Goal: Navigation & Orientation: Understand site structure

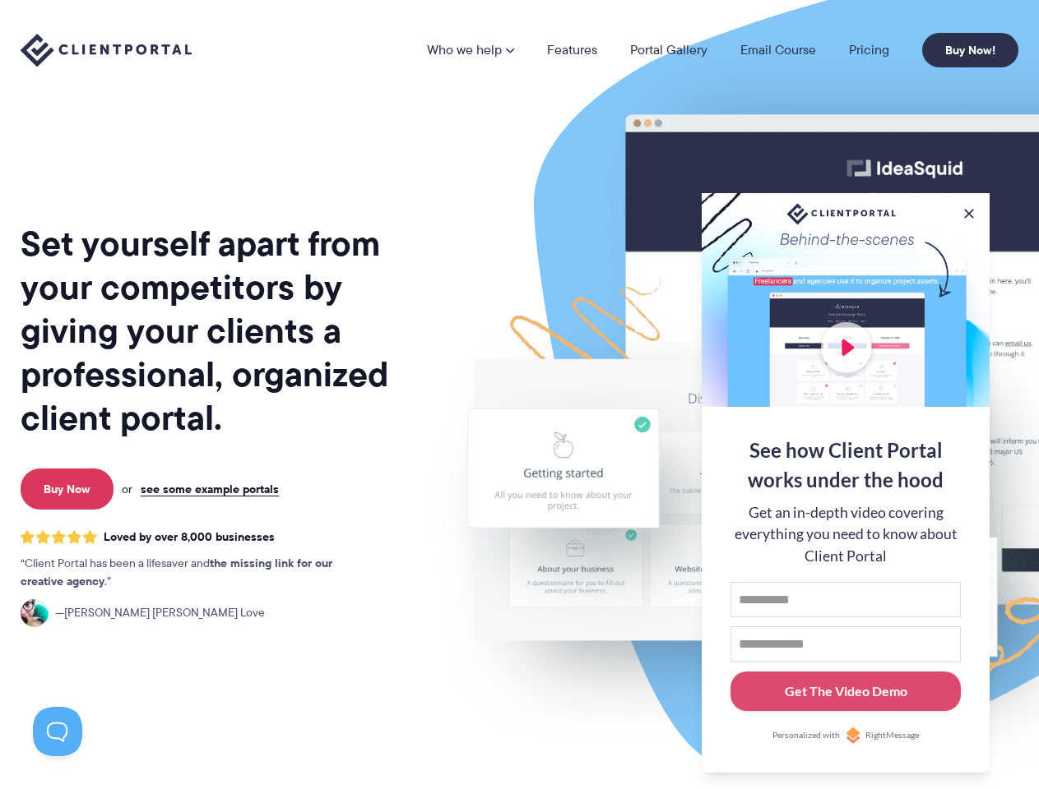
click at [519, 395] on img at bounding box center [859, 407] width 922 height 789
click at [471, 50] on link "Who we help" at bounding box center [470, 50] width 87 height 13
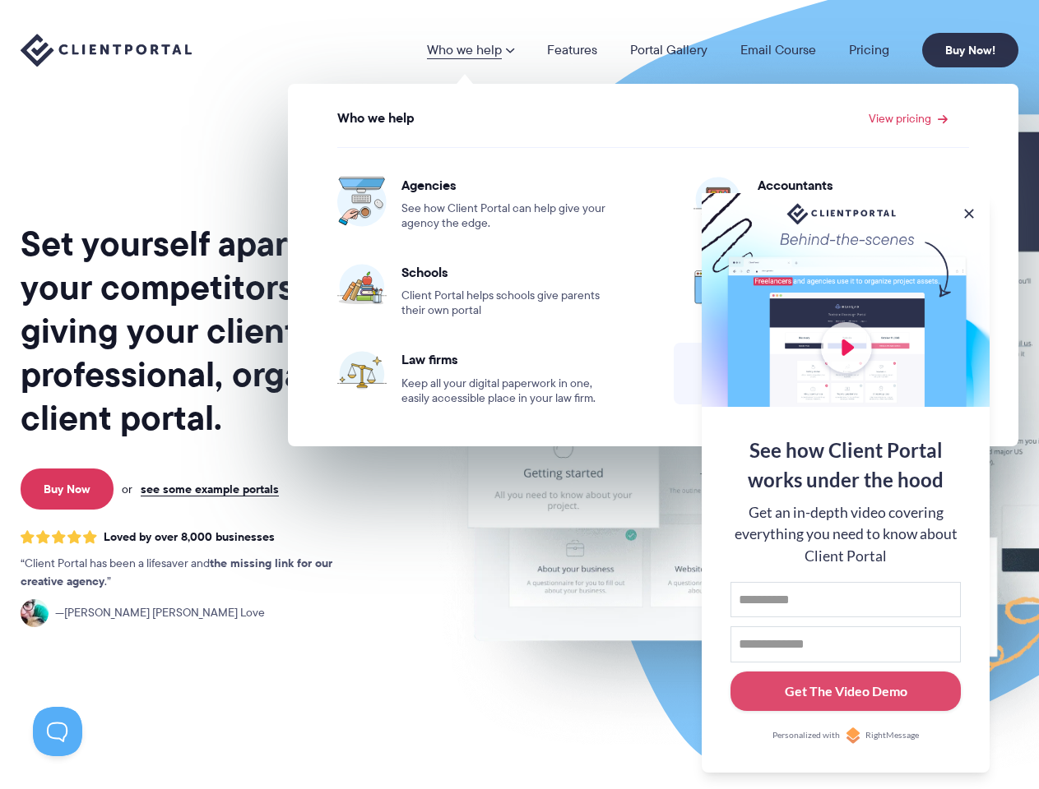
click at [969, 210] on button at bounding box center [968, 214] width 16 height 16
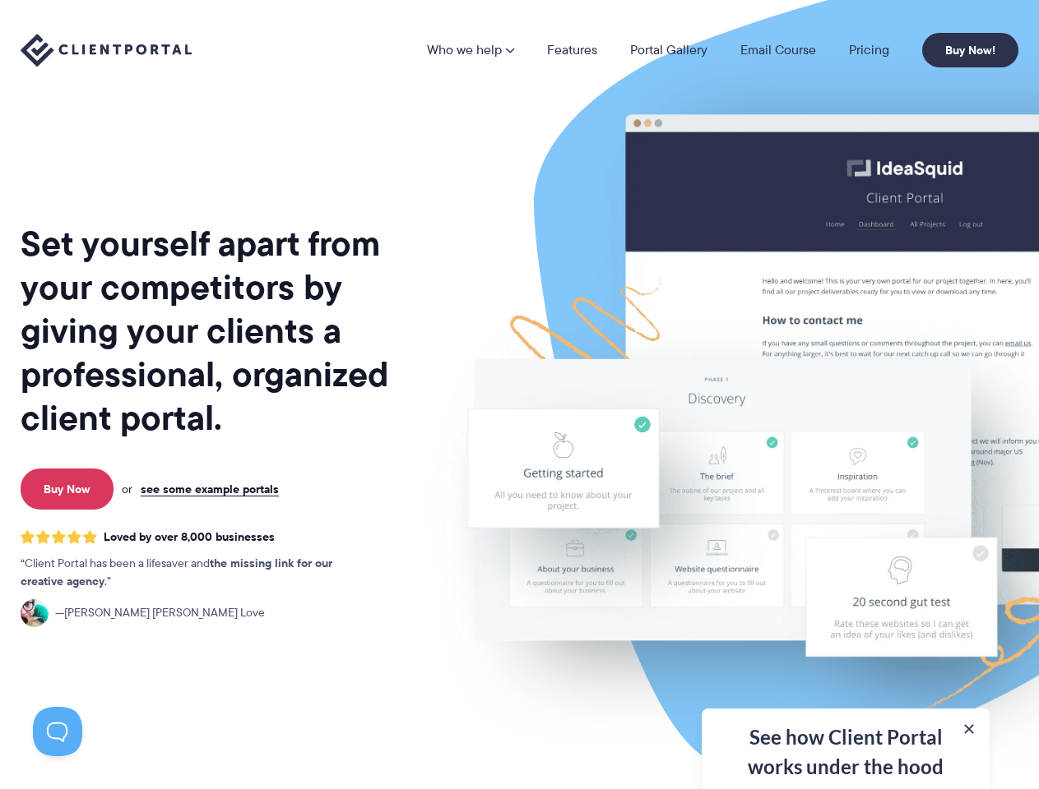
click at [845, 481] on img at bounding box center [859, 407] width 922 height 789
click at [58, 732] on button at bounding box center [57, 731] width 49 height 49
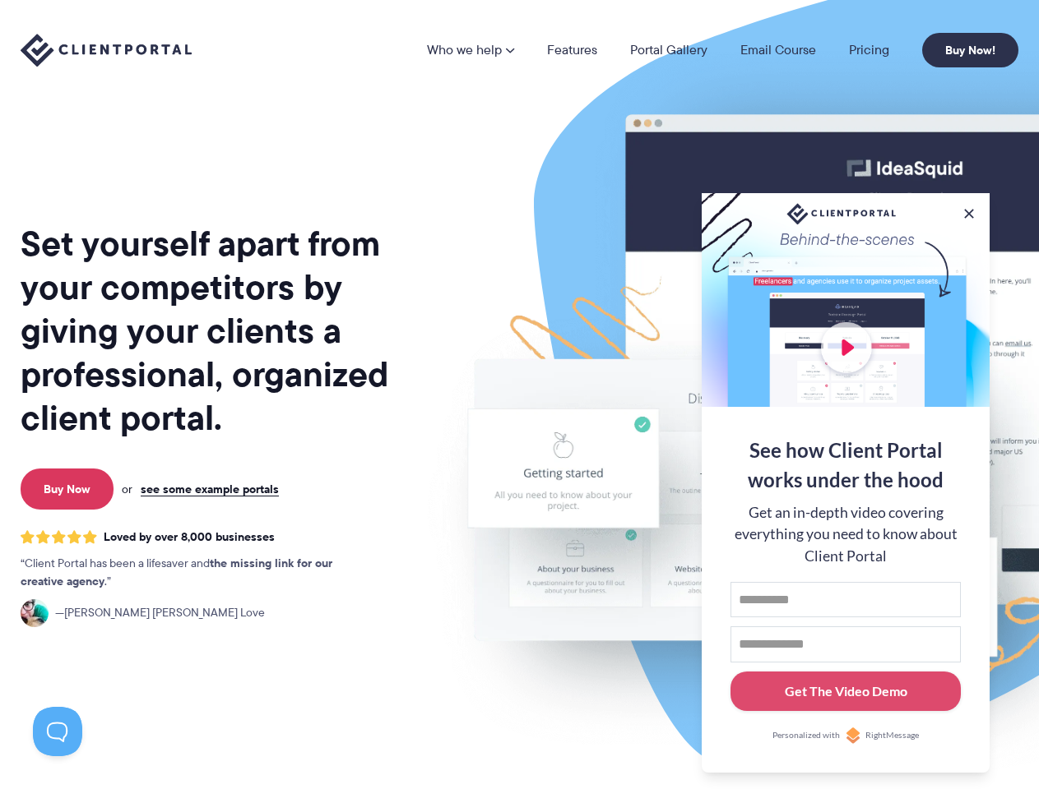
click at [519, 395] on img at bounding box center [859, 407] width 922 height 789
click at [471, 50] on link "Who we help" at bounding box center [470, 50] width 87 height 13
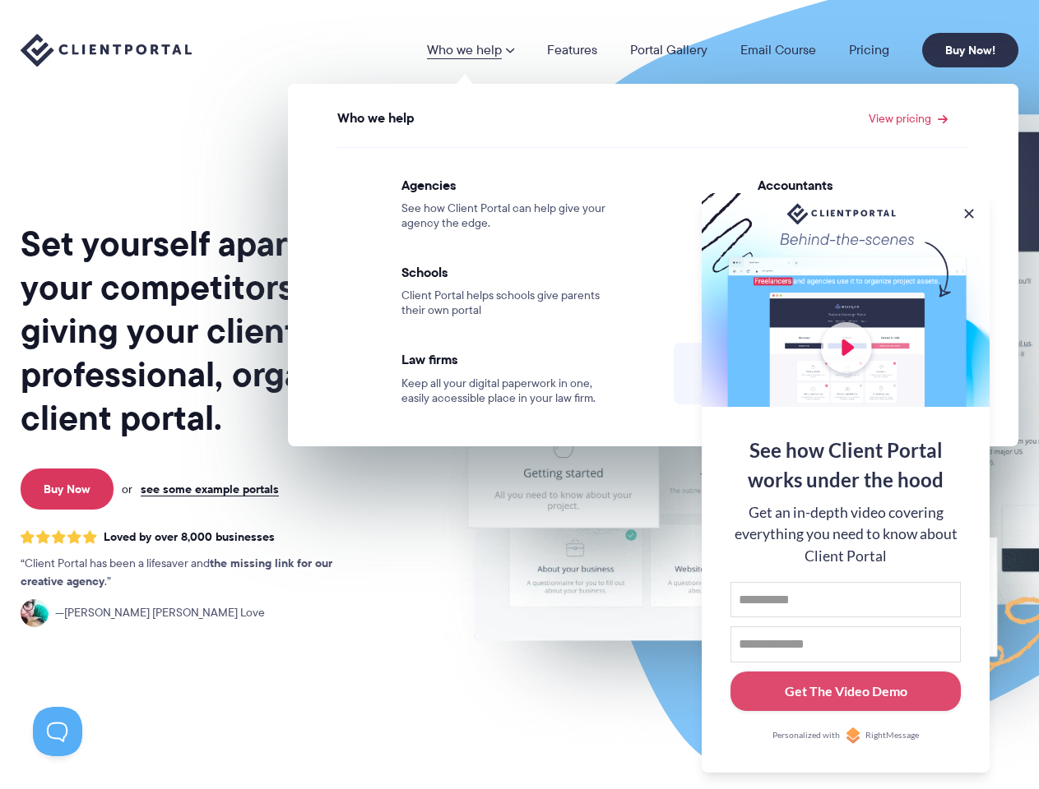
click at [969, 210] on button at bounding box center [968, 214] width 16 height 16
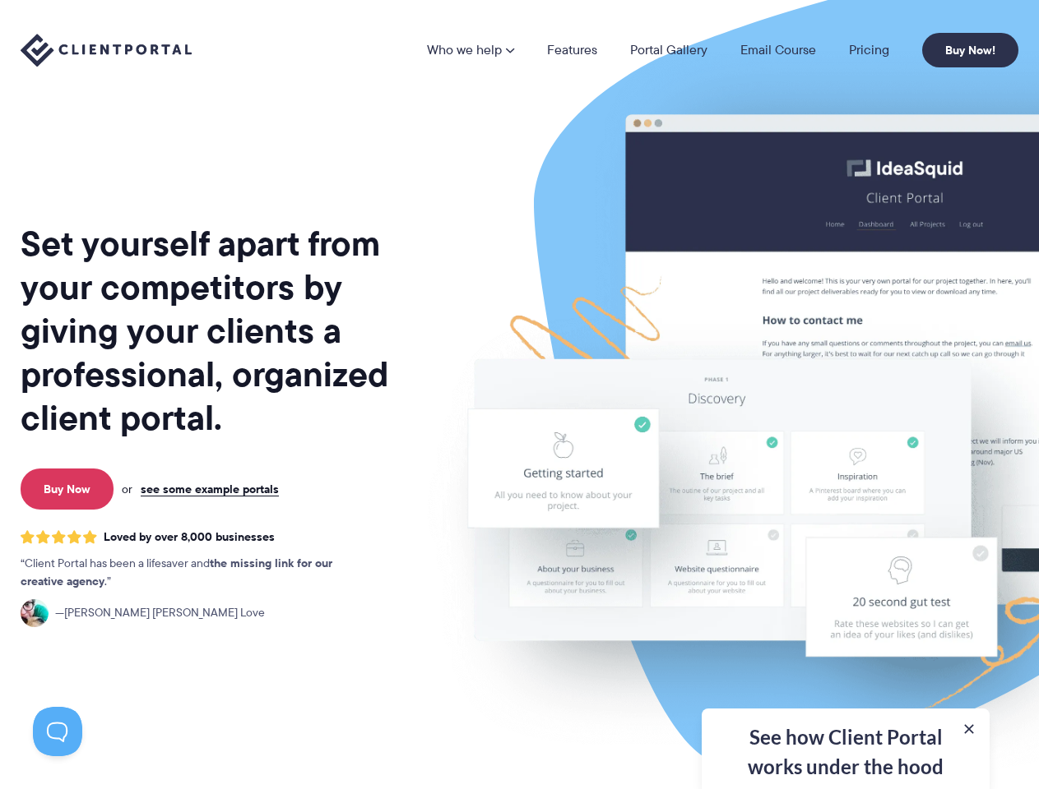
click at [845, 481] on img at bounding box center [859, 407] width 922 height 789
click at [58, 732] on button at bounding box center [57, 731] width 49 height 49
